Goal: Task Accomplishment & Management: Complete application form

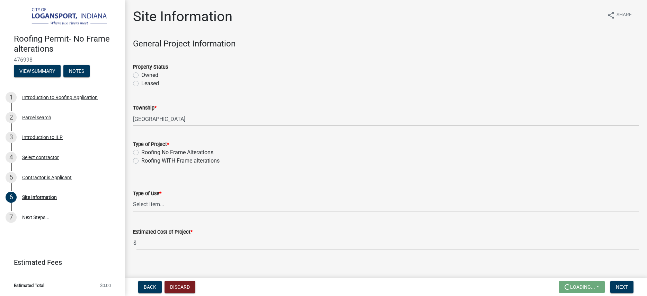
click at [152, 76] on label "Owned" at bounding box center [149, 75] width 17 height 8
click at [146, 76] on input "Owned" at bounding box center [143, 73] width 5 height 5
radio input "true"
click at [638, 294] on nav "Back Discard Loading... Save Save & Exit Next" at bounding box center [386, 287] width 523 height 18
click at [191, 207] on select "Select Item... Residential Commercial/Industrial Agricultural Public/Semi Public" at bounding box center [386, 205] width 506 height 14
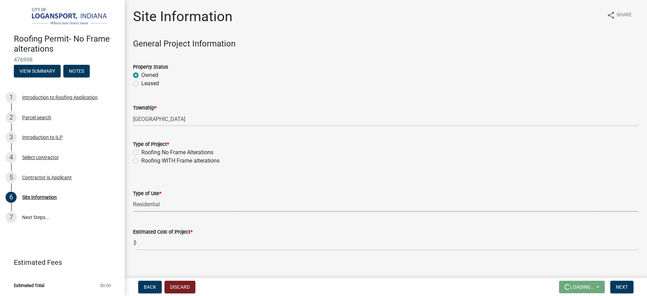
click at [133, 198] on select "Select Item... Residential Commercial/Industrial Agricultural Public/Semi Public" at bounding box center [386, 205] width 506 height 14
select select "62802869-e470-474a-8a4c-8dbe1ccdd5ac"
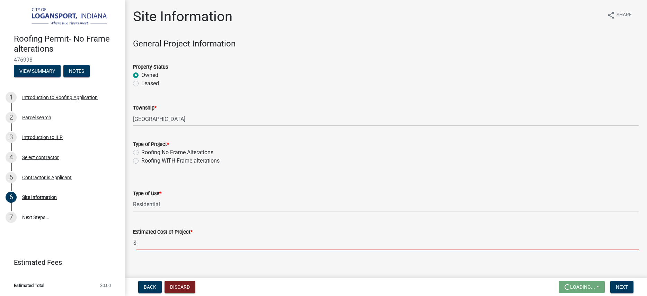
click at [188, 245] on input "text" at bounding box center [388, 243] width 502 height 14
paste input "$19,478.46"
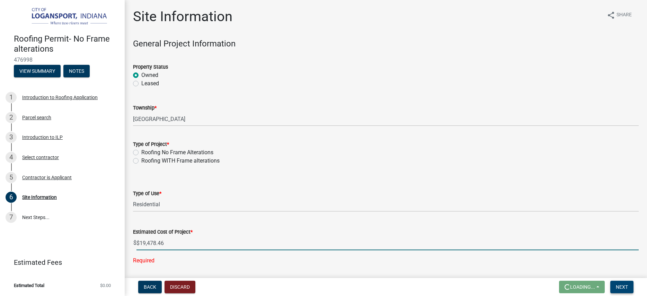
type input "19478.46"
click at [621, 283] on button "Next" at bounding box center [622, 287] width 23 height 12
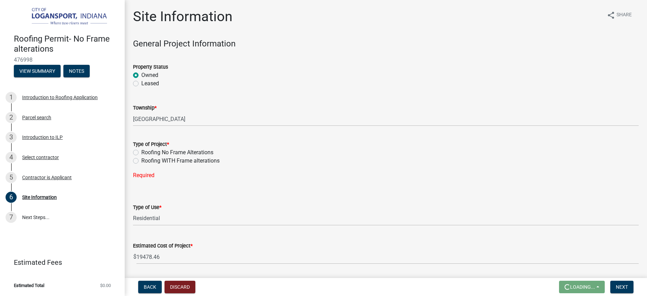
click at [180, 154] on label "Roofing No Frame Alterations" at bounding box center [177, 152] width 72 height 8
click at [146, 153] on input "Roofing No Frame Alterations" at bounding box center [143, 150] width 5 height 5
radio input "true"
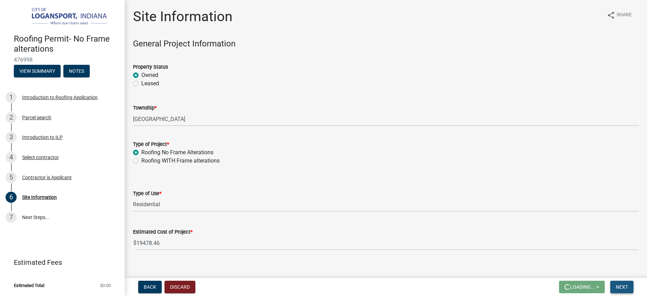
click at [618, 286] on span "Next" at bounding box center [622, 287] width 12 height 6
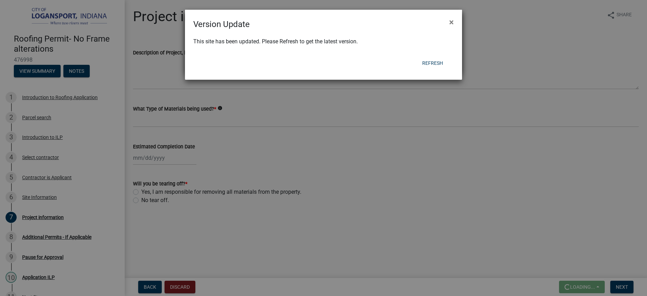
click at [431, 63] on body "Internet Explorer does NOT work with GeoPermits. Get a new browser for more sec…" at bounding box center [323, 148] width 647 height 296
click at [430, 67] on button "Refresh" at bounding box center [433, 63] width 32 height 12
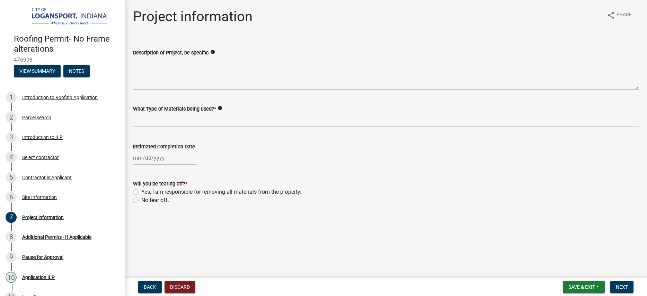
click at [166, 86] on textarea "Description of Project, be specific" at bounding box center [386, 73] width 506 height 33
type textarea "Roof replacement"
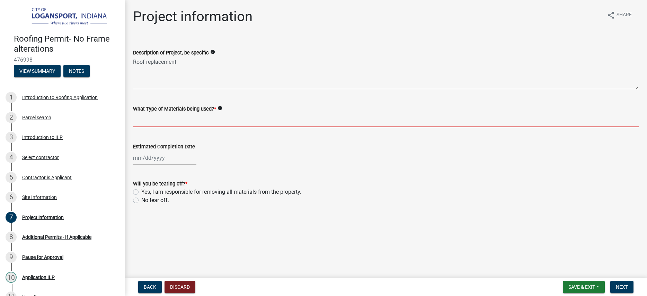
click at [217, 124] on input "What Type of Materials being used? *" at bounding box center [386, 120] width 506 height 14
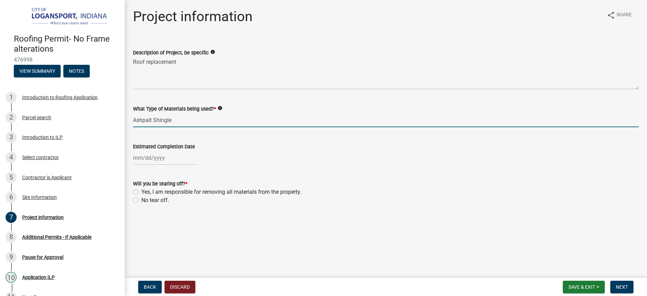
type input "Ashpalt Shingle"
select select "9"
select select "2025"
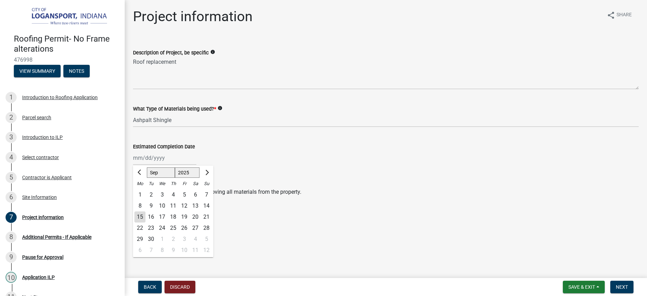
click at [138, 159] on div "Jan Feb Mar Apr May Jun Jul Aug Sep Oct Nov Dec 1525 1526 1527 1528 1529 1530 1…" at bounding box center [164, 158] width 63 height 14
click at [152, 243] on div "30" at bounding box center [151, 239] width 11 height 11
type input "09/30/2025"
click at [218, 190] on label "Yes, I am responsible for removing all materials from the property." at bounding box center [221, 192] width 160 height 8
click at [146, 190] on input "Yes, I am responsible for removing all materials from the property." at bounding box center [143, 190] width 5 height 5
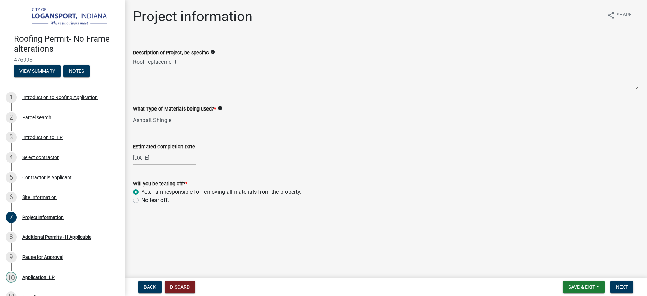
radio input "true"
click at [626, 288] on span "Next" at bounding box center [622, 287] width 12 height 6
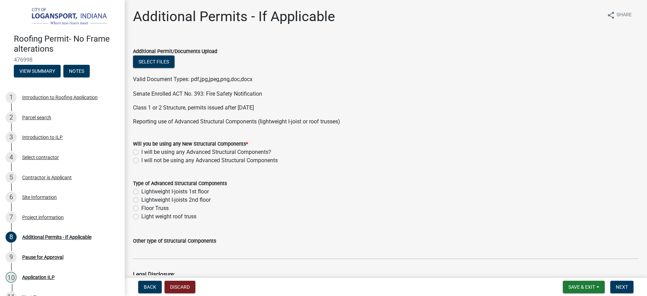
click at [242, 162] on label "I will not be using any Advanced Structural Components" at bounding box center [209, 160] width 137 height 8
click at [146, 161] on input "I will not be using any Advanced Structural Components" at bounding box center [143, 158] width 5 height 5
radio input "true"
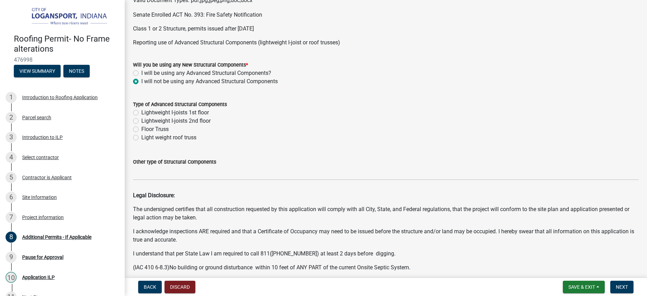
scroll to position [338, 0]
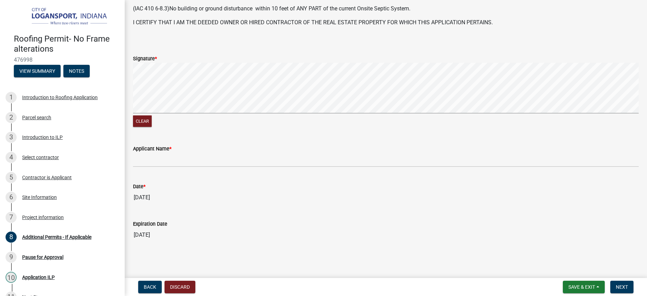
click at [198, 61] on div "Signature *" at bounding box center [386, 58] width 506 height 8
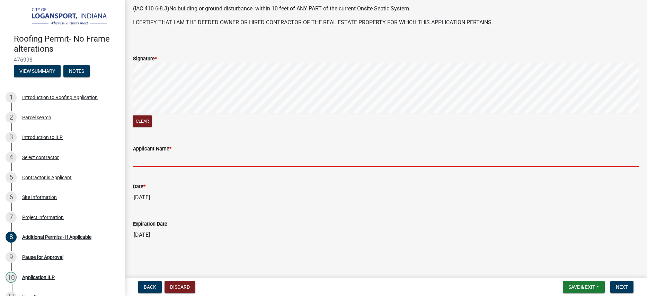
click at [179, 161] on input "Applicant Name *" at bounding box center [386, 160] width 506 height 14
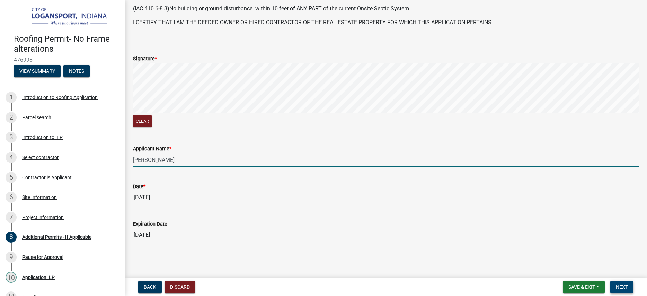
type input "Katie Yang"
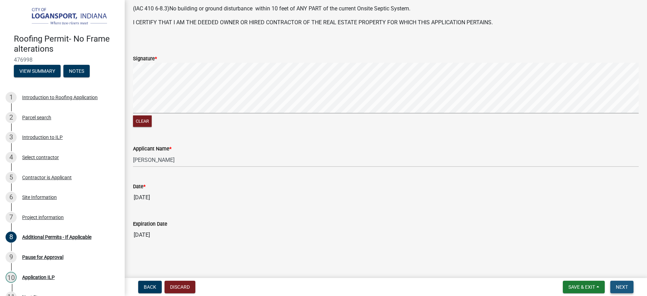
click at [628, 285] on span "Next" at bounding box center [622, 287] width 12 height 6
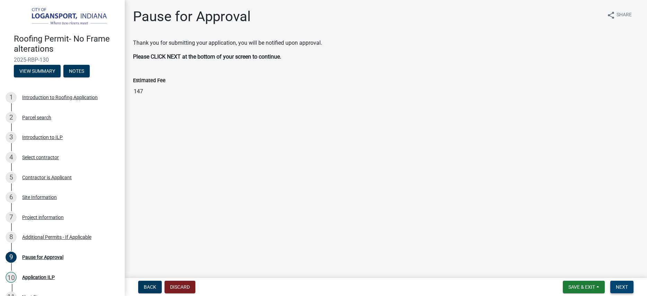
click at [626, 287] on span "Next" at bounding box center [622, 287] width 12 height 6
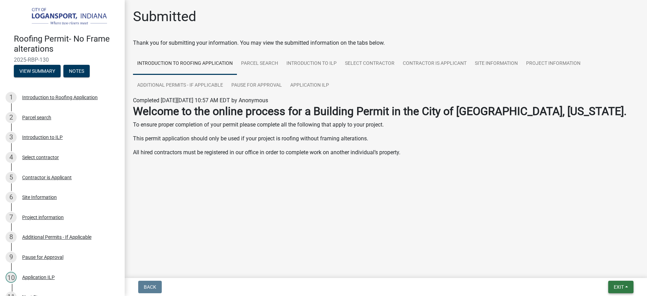
click at [628, 286] on button "Exit" at bounding box center [621, 287] width 25 height 12
click at [602, 253] on button "Save" at bounding box center [605, 252] width 55 height 17
